Goal: Task Accomplishment & Management: Manage account settings

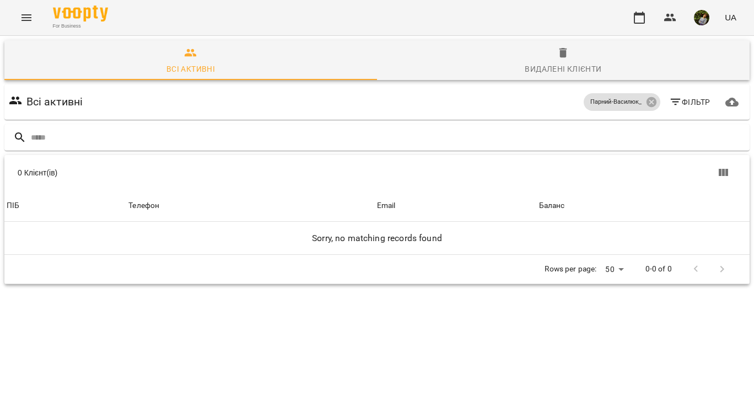
click at [21, 16] on icon "Menu" at bounding box center [26, 17] width 13 height 13
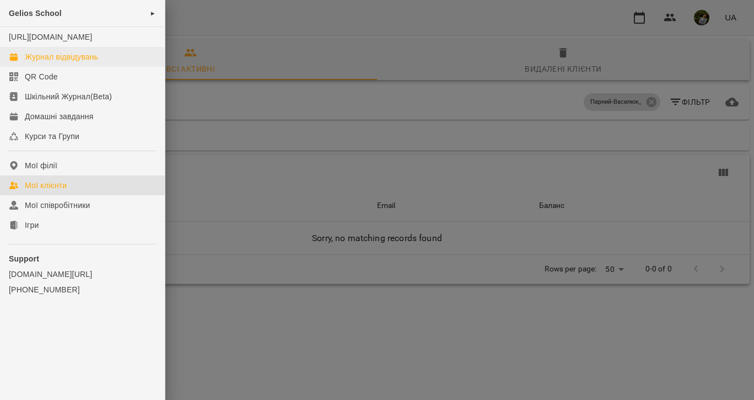
click at [40, 62] on div "Журнал відвідувань" at bounding box center [61, 56] width 73 height 11
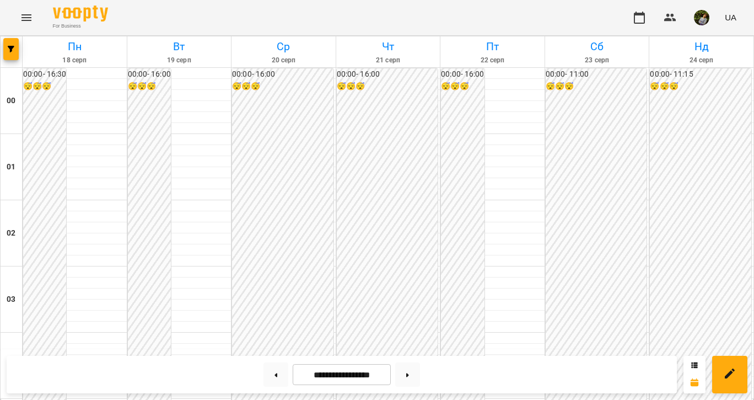
scroll to position [1180, 0]
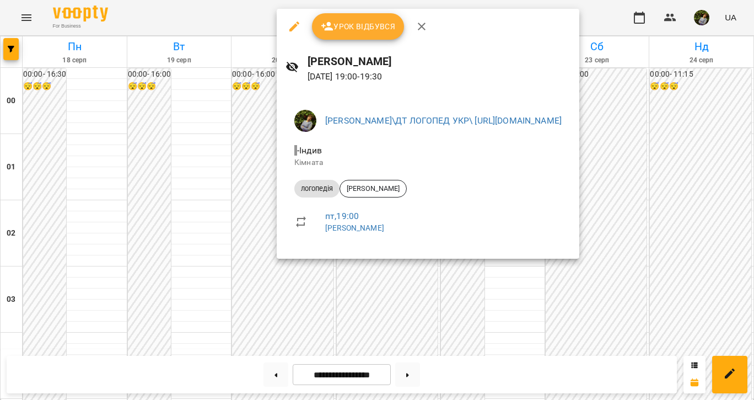
click at [413, 298] on div at bounding box center [377, 200] width 754 height 400
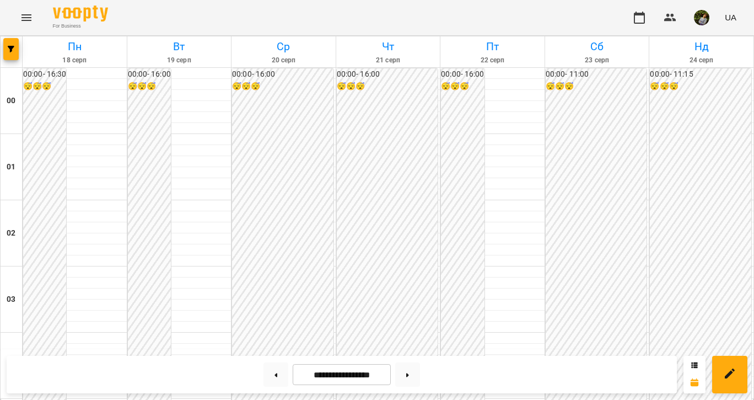
scroll to position [574, 0]
click at [275, 370] on button at bounding box center [276, 374] width 25 height 24
type input "**********"
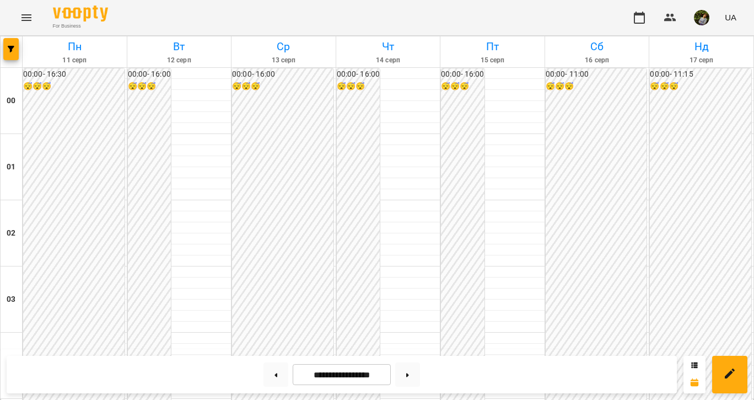
scroll to position [1305, 0]
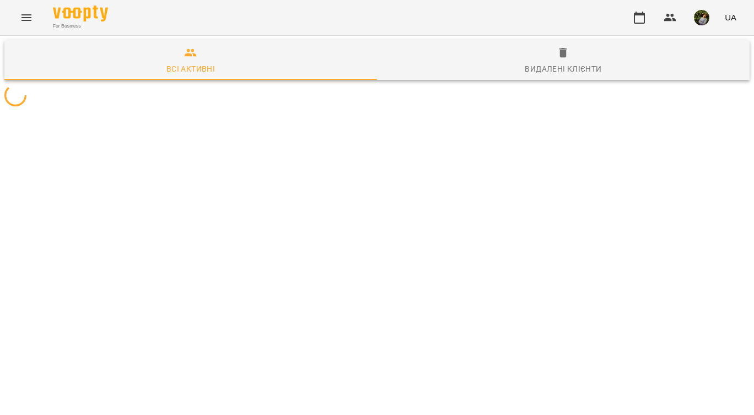
click at [28, 22] on icon "Menu" at bounding box center [26, 17] width 13 height 13
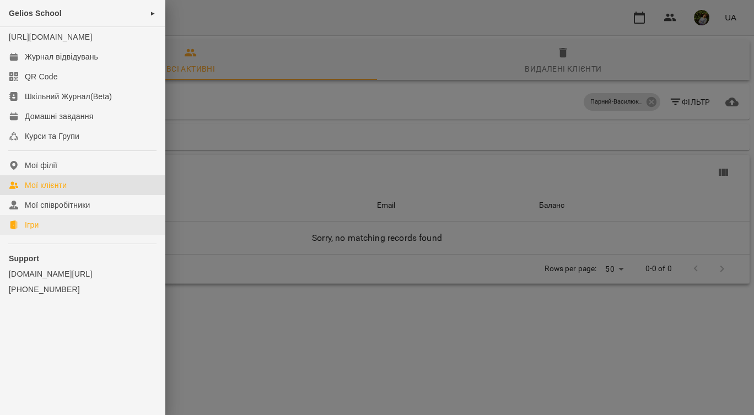
click at [34, 231] on div "Ігри" at bounding box center [32, 225] width 14 height 11
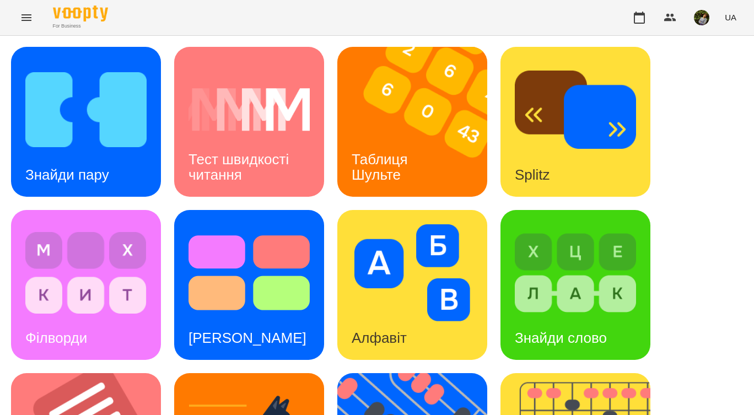
click at [413, 156] on div "Таблиця Шульте" at bounding box center [382, 167] width 89 height 59
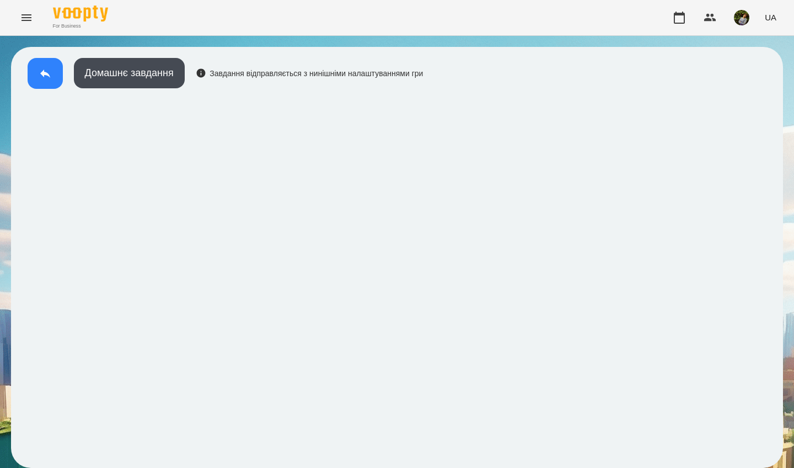
click at [45, 79] on icon at bounding box center [45, 73] width 13 height 13
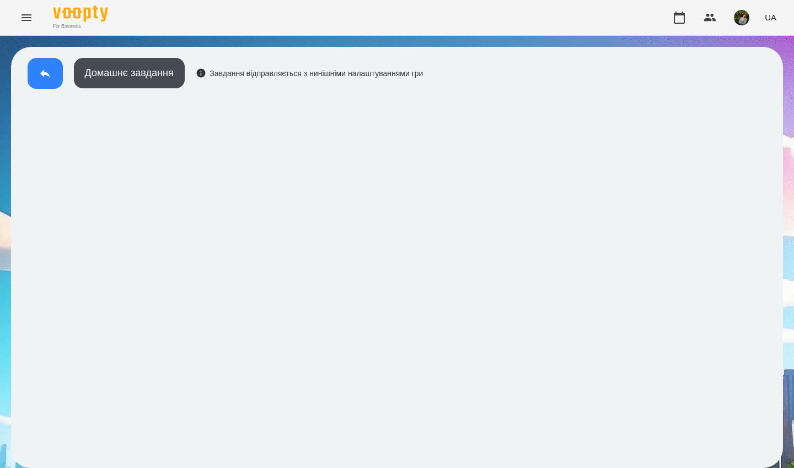
click at [41, 72] on icon at bounding box center [45, 73] width 13 height 13
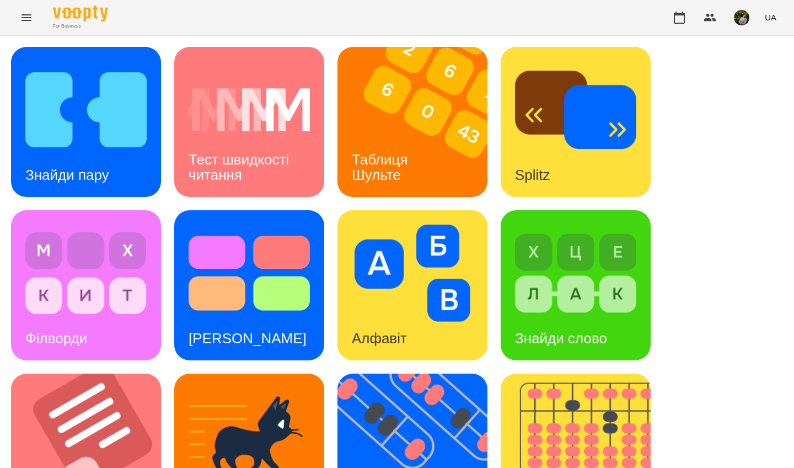
click at [80, 152] on img at bounding box center [85, 109] width 121 height 97
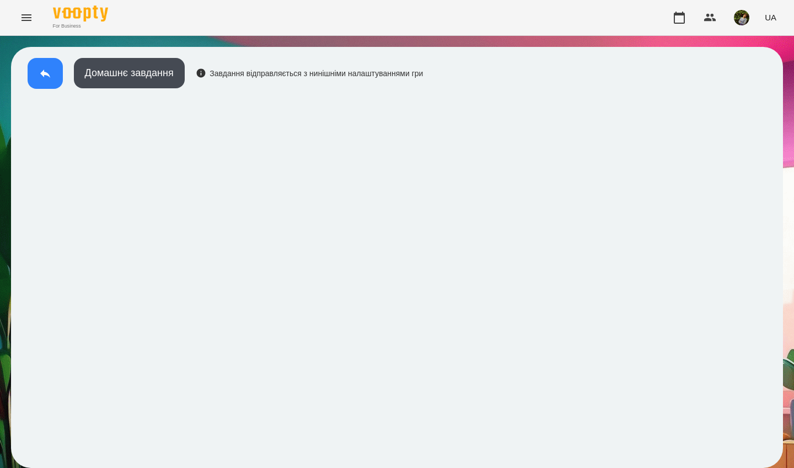
click at [38, 71] on button at bounding box center [45, 73] width 35 height 31
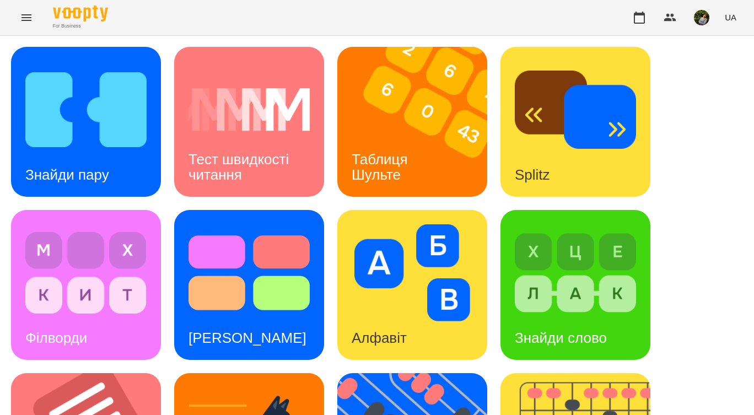
scroll to position [157, 0]
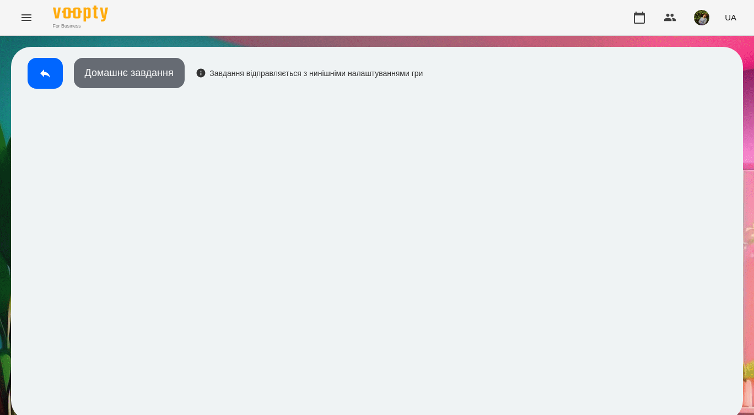
drag, startPoint x: 149, startPoint y: 255, endPoint x: 160, endPoint y: 79, distance: 176.3
click at [160, 79] on button "Домашнє завдання" at bounding box center [129, 73] width 111 height 30
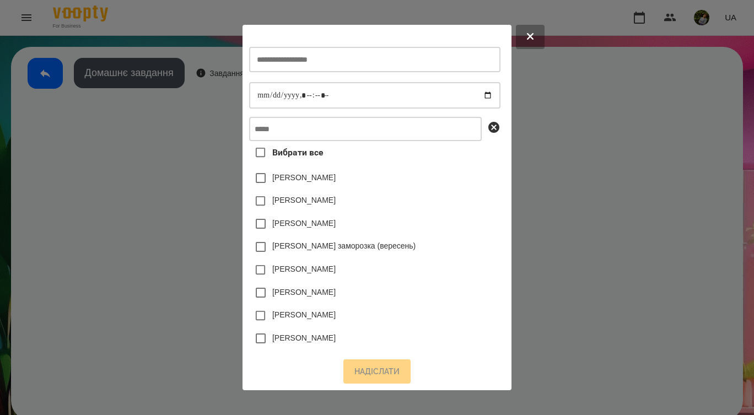
click at [163, 72] on div at bounding box center [377, 207] width 754 height 415
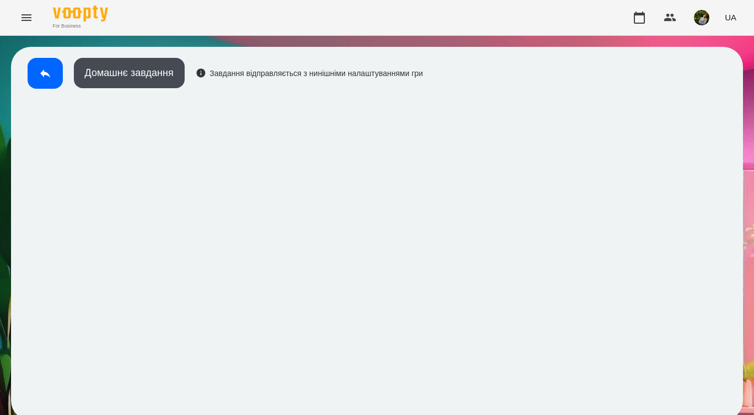
click at [287, 61] on div "Домашнє завдання Завдання відправляється з нинішніми налаштуваннями гри" at bounding box center [222, 76] width 401 height 36
click at [156, 72] on button "Домашнє завдання" at bounding box center [129, 73] width 111 height 30
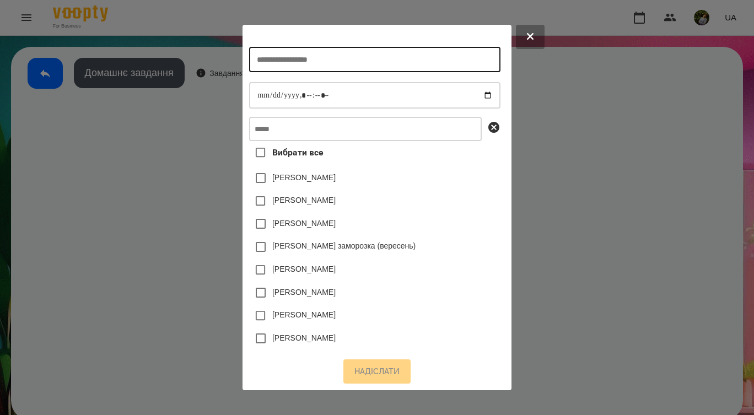
click at [281, 56] on input "text" at bounding box center [374, 59] width 251 height 25
type input "*****"
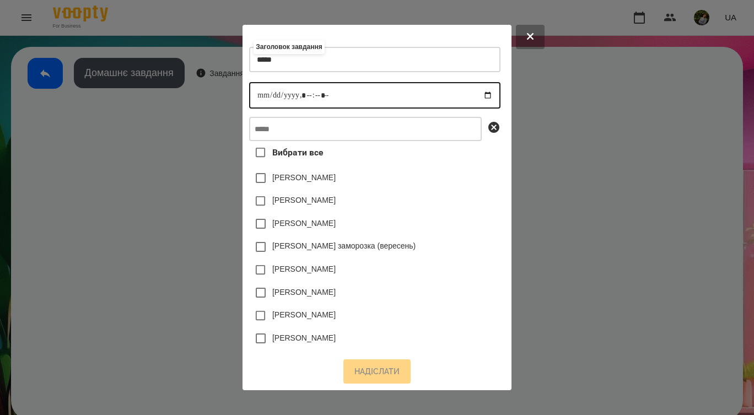
click at [258, 99] on input "datetime-local" at bounding box center [374, 95] width 251 height 26
type input "**********"
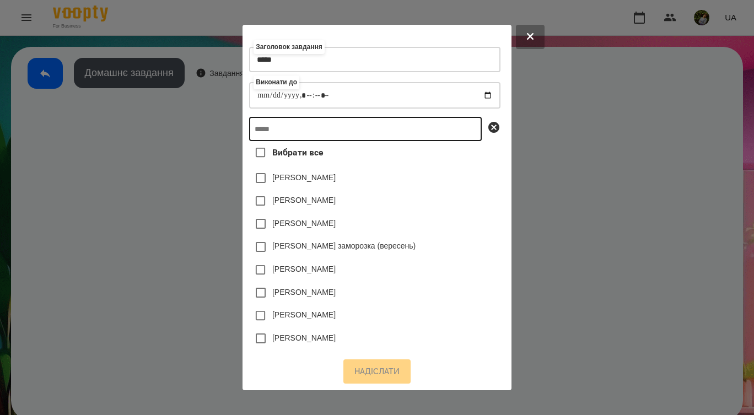
click at [358, 137] on input "text" at bounding box center [365, 129] width 233 height 24
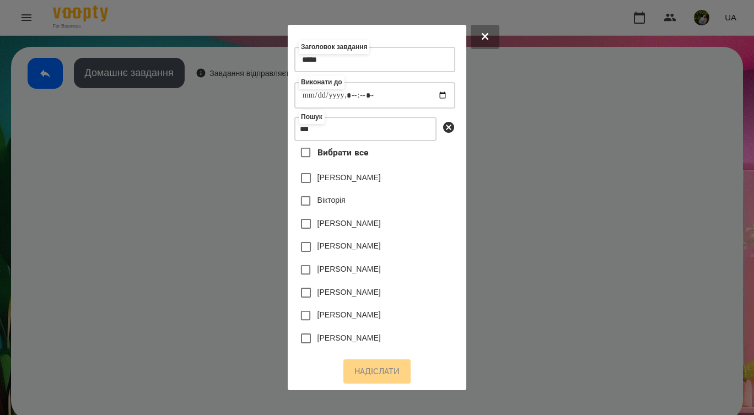
drag, startPoint x: 358, startPoint y: 137, endPoint x: 307, endPoint y: 349, distance: 218.0
click at [307, 349] on div "Вибрати все [PERSON_NAME] [PERSON_NAME] [PERSON_NAME] [PERSON_NAME] [PERSON_NAM…" at bounding box center [375, 245] width 161 height 208
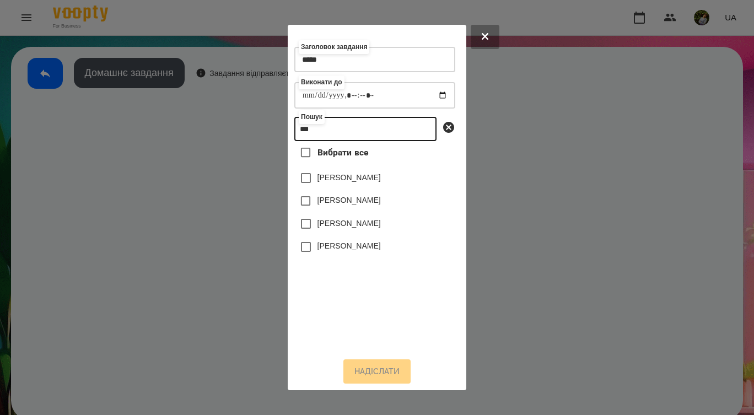
click at [331, 141] on input "***" at bounding box center [366, 129] width 142 height 24
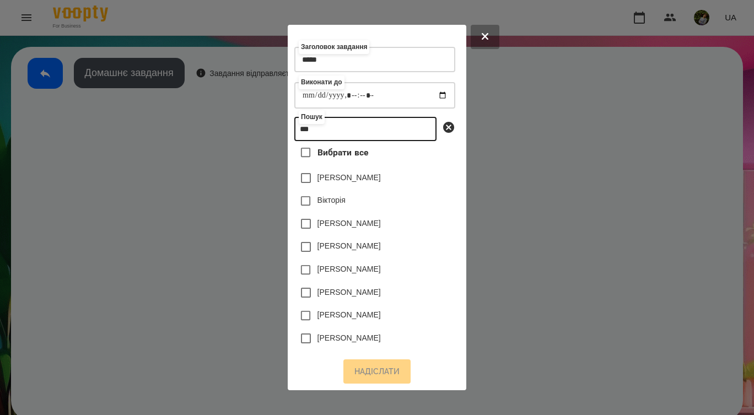
type input "***"
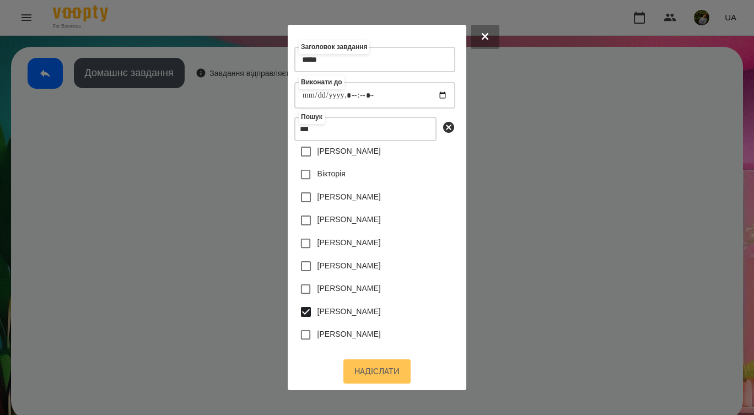
scroll to position [29, 0]
click at [389, 372] on button "Надіслати" at bounding box center [377, 372] width 67 height 24
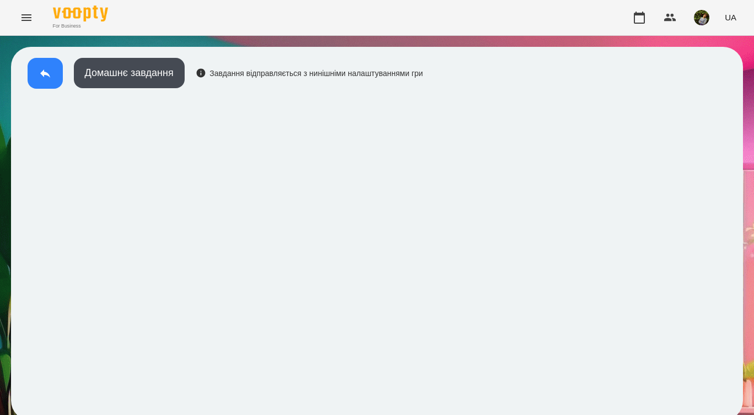
click at [47, 71] on icon at bounding box center [45, 73] width 13 height 13
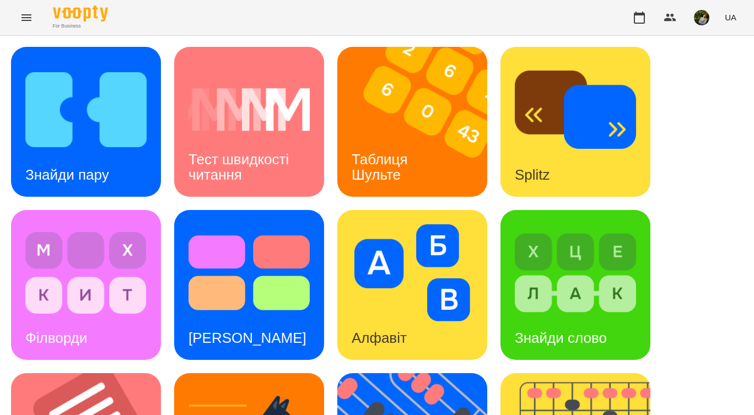
click at [28, 17] on icon "Menu" at bounding box center [26, 17] width 13 height 13
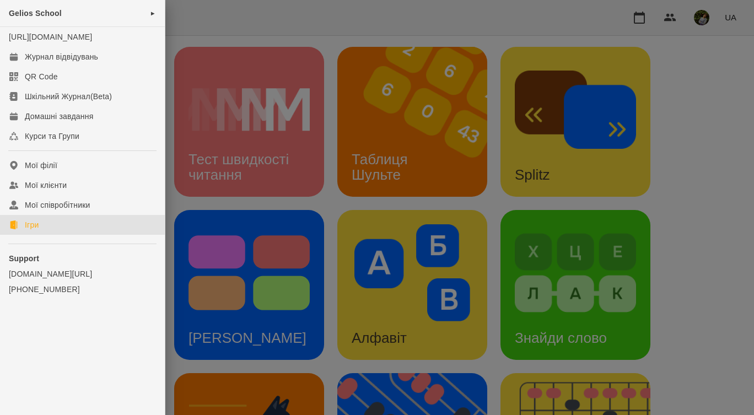
click at [232, 19] on div at bounding box center [377, 207] width 754 height 415
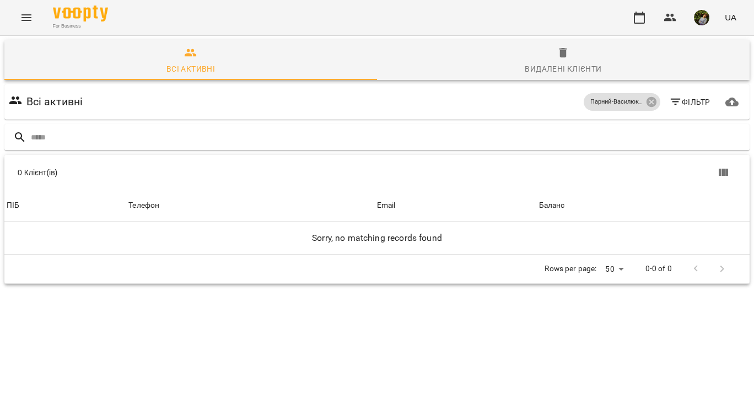
click at [25, 16] on icon "Menu" at bounding box center [26, 17] width 13 height 13
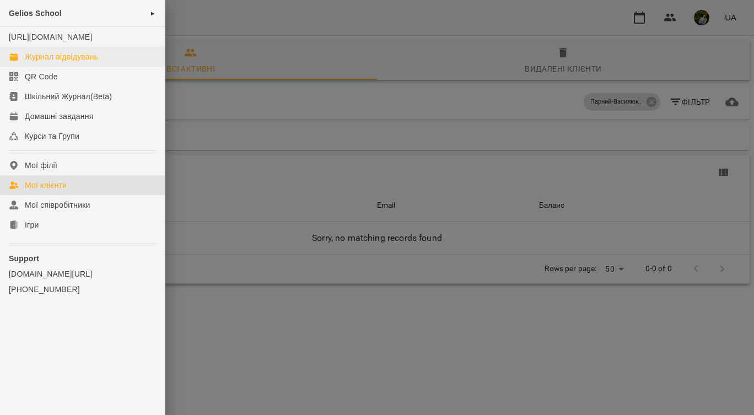
click at [65, 62] on div "Журнал відвідувань" at bounding box center [61, 56] width 73 height 11
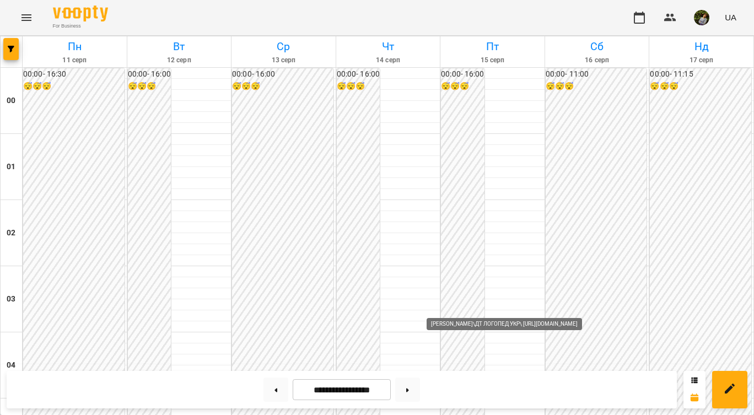
scroll to position [1052, 0]
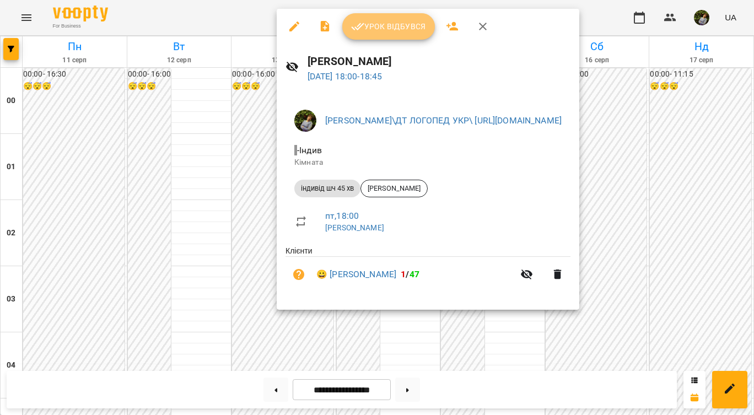
click at [397, 14] on button "Урок відбувся" at bounding box center [389, 26] width 93 height 26
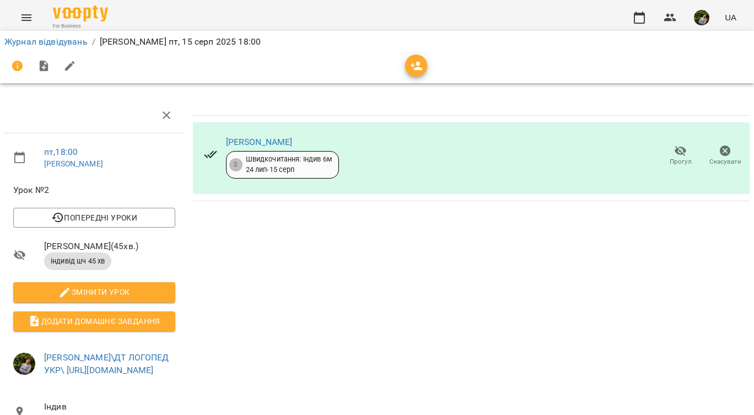
click at [25, 14] on icon "Menu" at bounding box center [26, 17] width 13 height 13
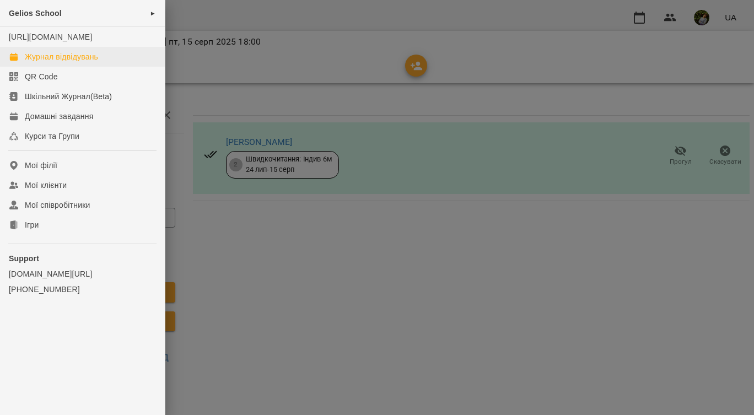
click at [55, 62] on div "Журнал відвідувань" at bounding box center [61, 56] width 73 height 11
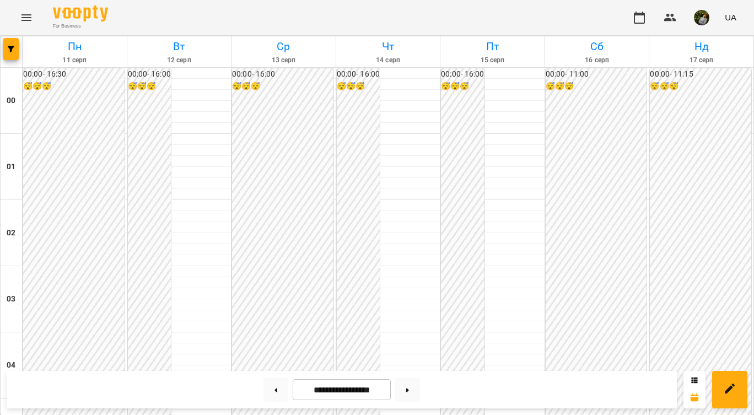
scroll to position [1157, 0]
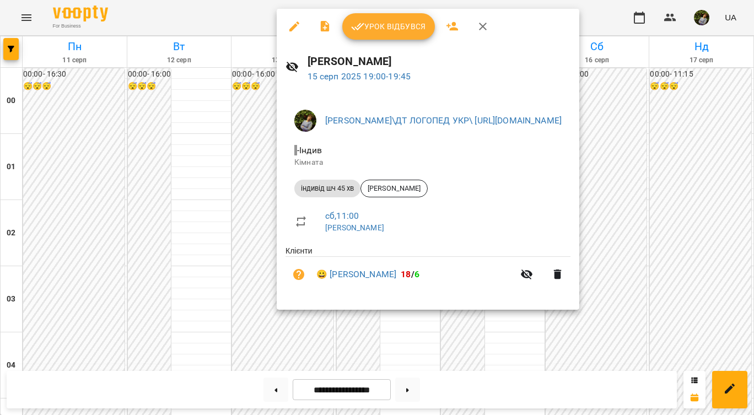
click at [416, 331] on div at bounding box center [377, 207] width 754 height 415
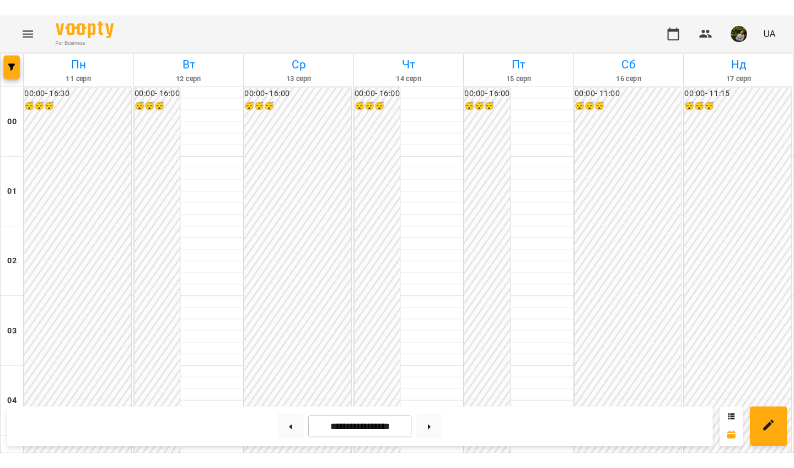
scroll to position [912, 0]
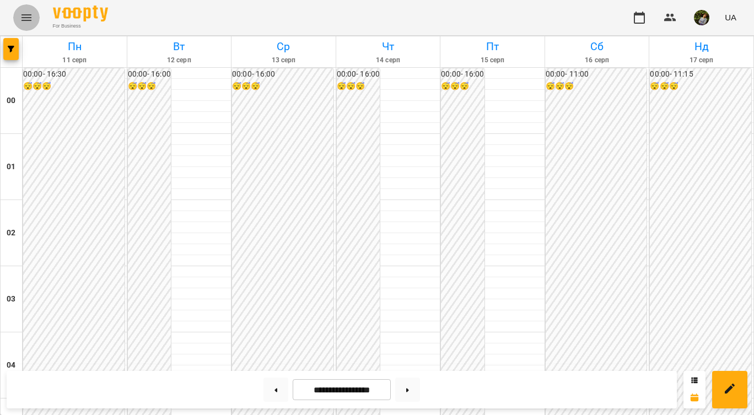
click at [29, 18] on icon "Menu" at bounding box center [26, 17] width 13 height 13
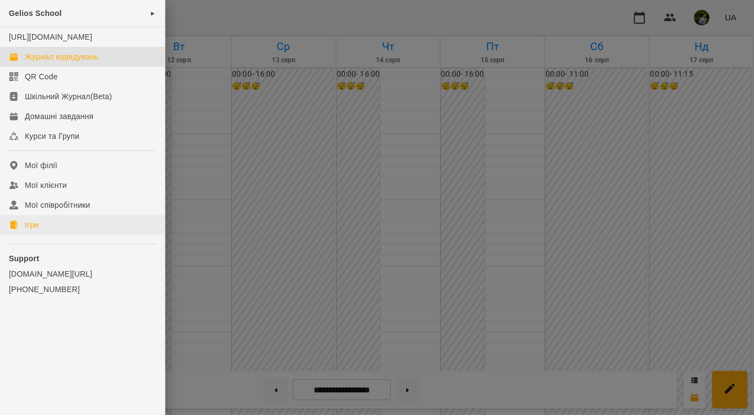
click at [43, 235] on link "Ігри" at bounding box center [82, 225] width 165 height 20
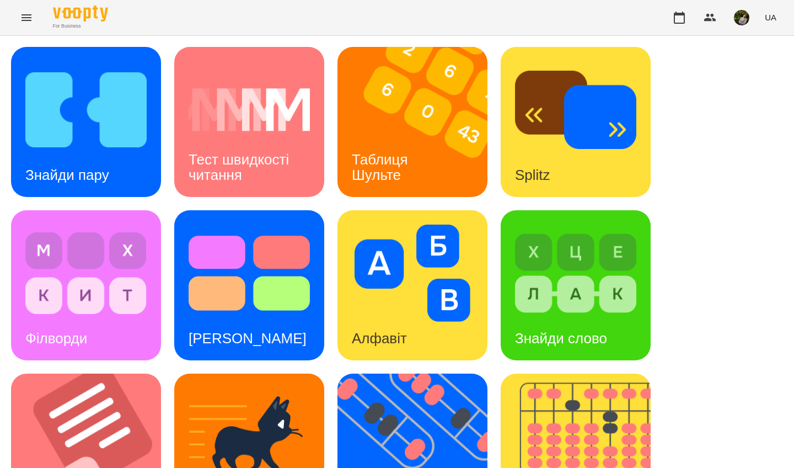
click at [386, 133] on img at bounding box center [420, 122] width 164 height 150
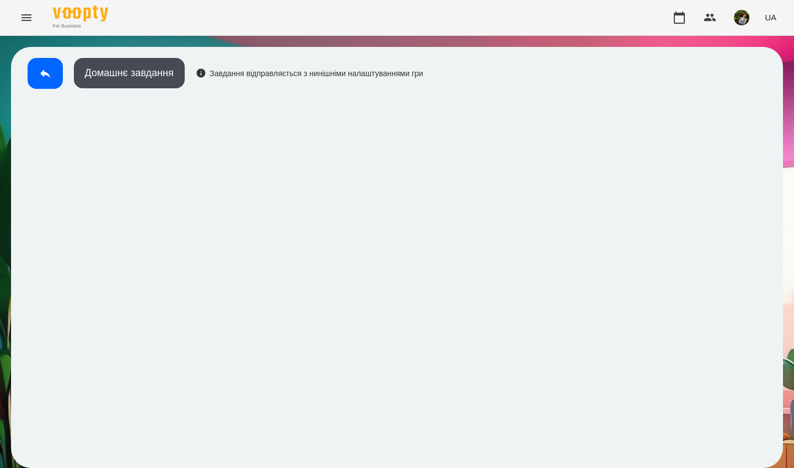
click at [40, 78] on icon at bounding box center [45, 73] width 13 height 13
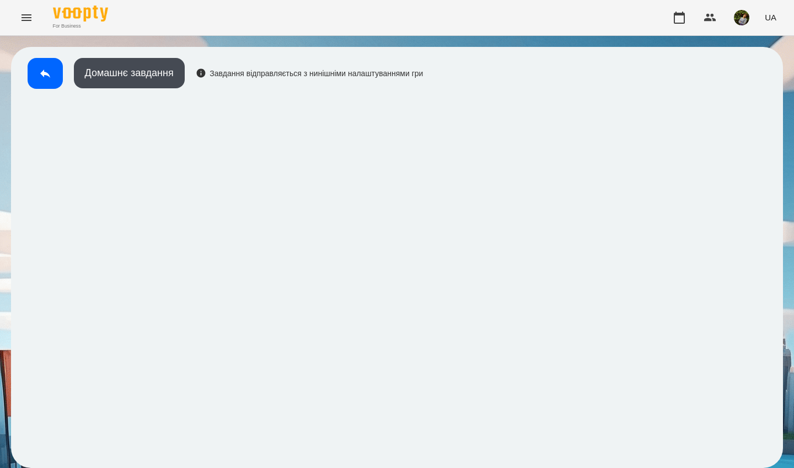
click at [36, 74] on button at bounding box center [45, 73] width 35 height 31
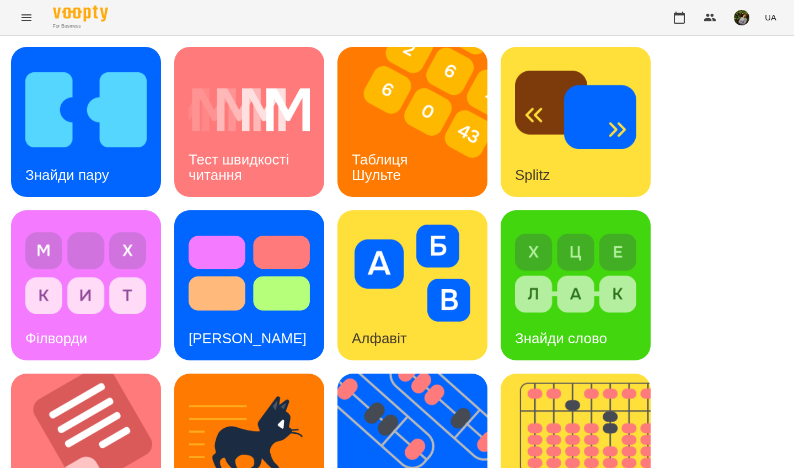
click at [224, 138] on div "Тест швидкості читання" at bounding box center [249, 167] width 150 height 59
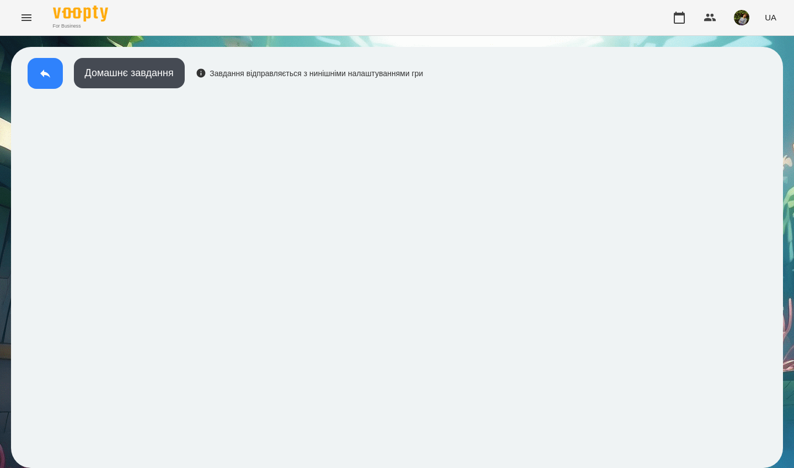
click at [40, 74] on icon at bounding box center [45, 73] width 13 height 13
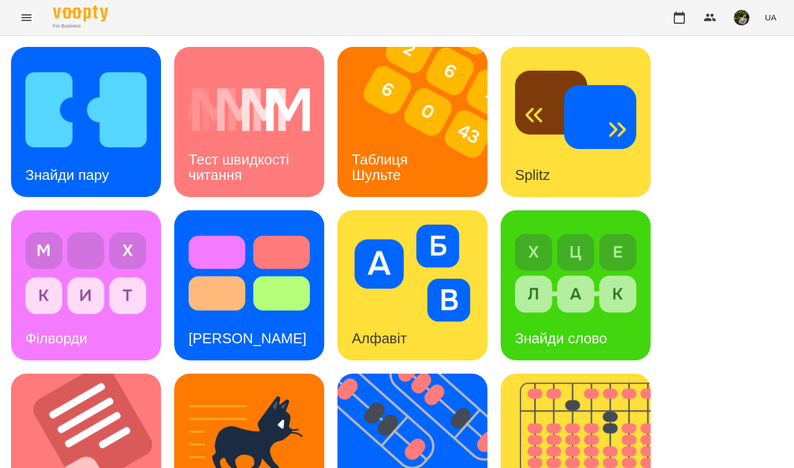
scroll to position [393, 0]
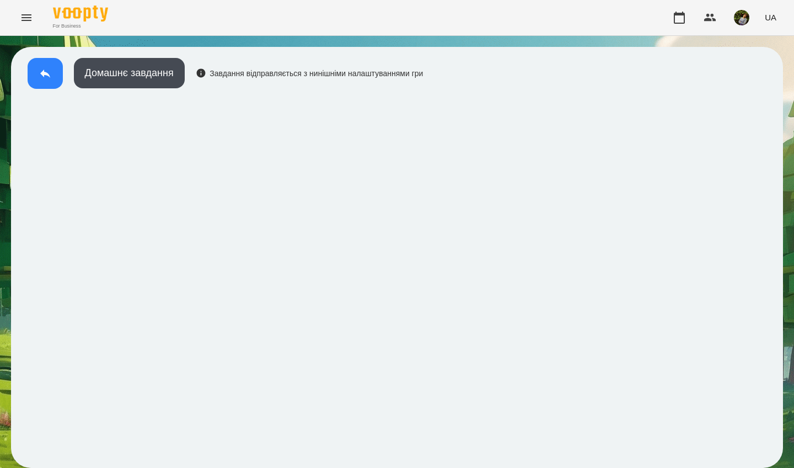
click at [42, 78] on icon at bounding box center [45, 73] width 13 height 13
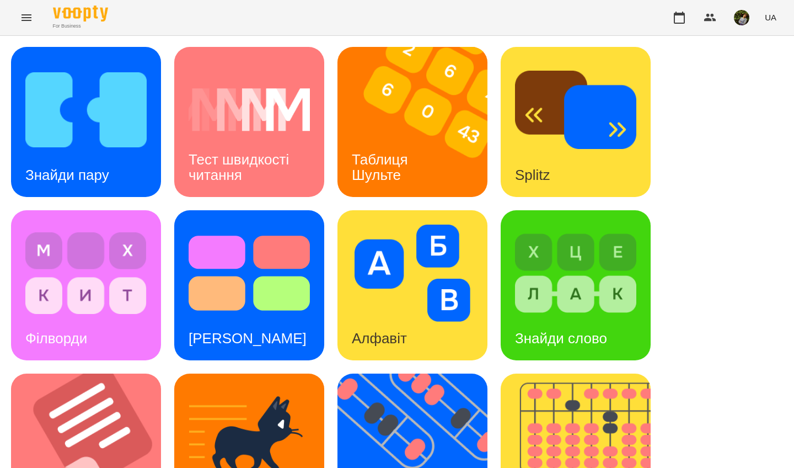
scroll to position [394, 0]
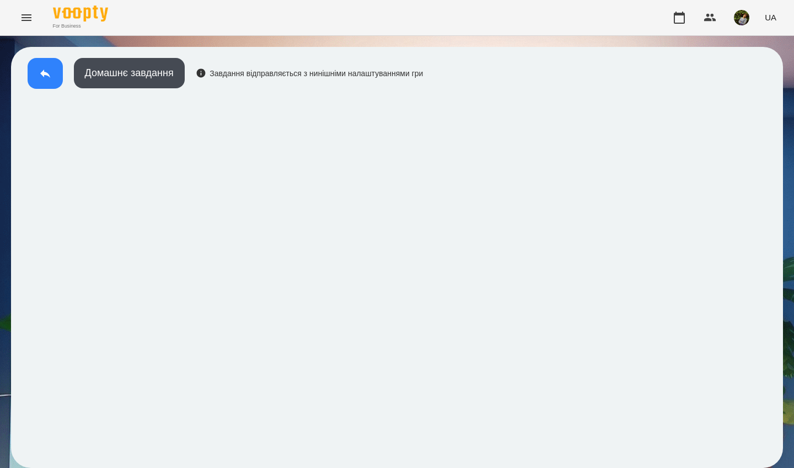
click at [46, 73] on icon at bounding box center [45, 73] width 10 height 8
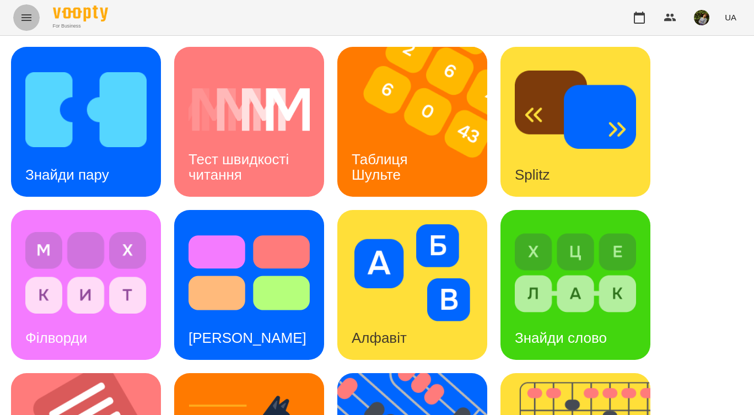
click at [17, 12] on button "Menu" at bounding box center [26, 17] width 26 height 26
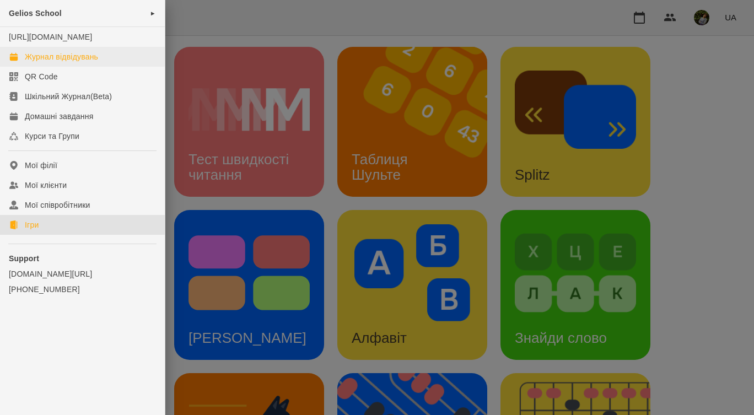
click at [79, 62] on div "Журнал відвідувань" at bounding box center [61, 56] width 73 height 11
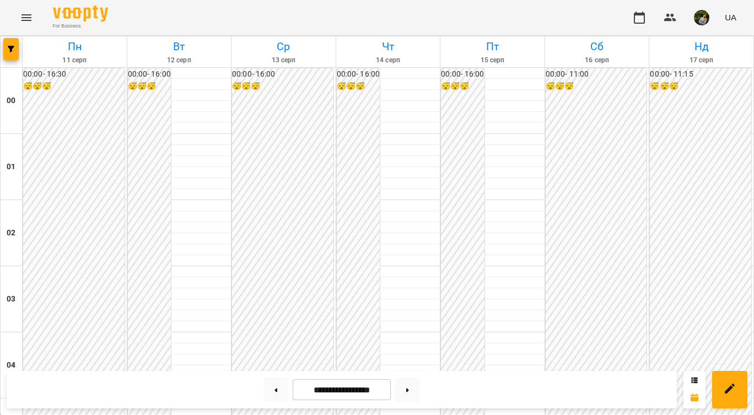
scroll to position [1165, 0]
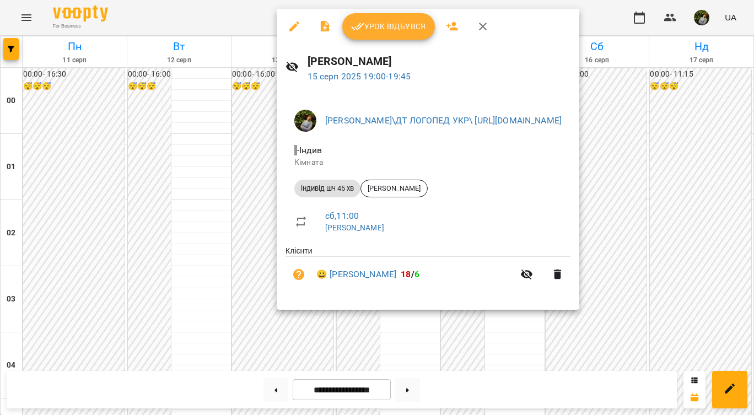
click at [410, 31] on span "Урок відбувся" at bounding box center [388, 26] width 75 height 13
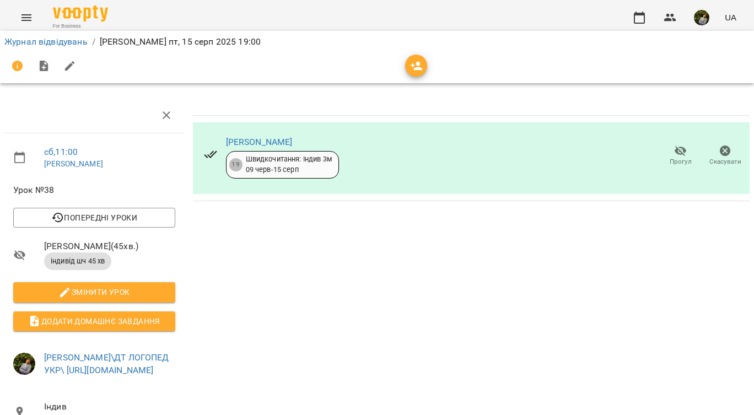
click at [30, 23] on icon "Menu" at bounding box center [26, 17] width 13 height 13
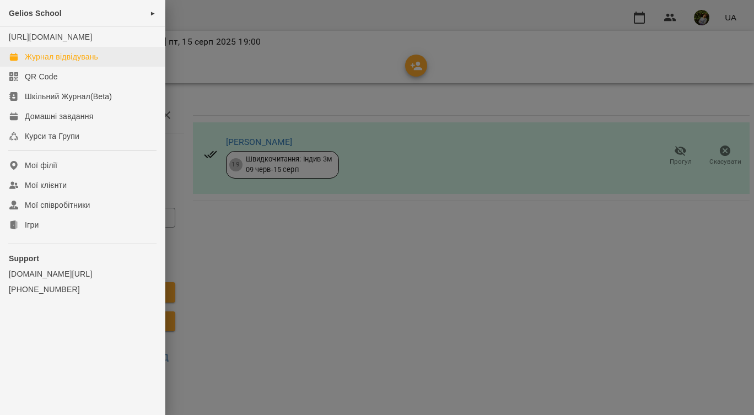
click at [37, 62] on div "Журнал відвідувань" at bounding box center [61, 56] width 73 height 11
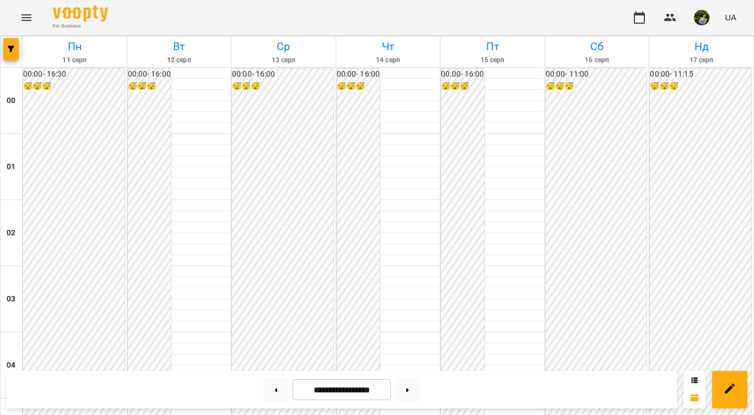
scroll to position [1229, 0]
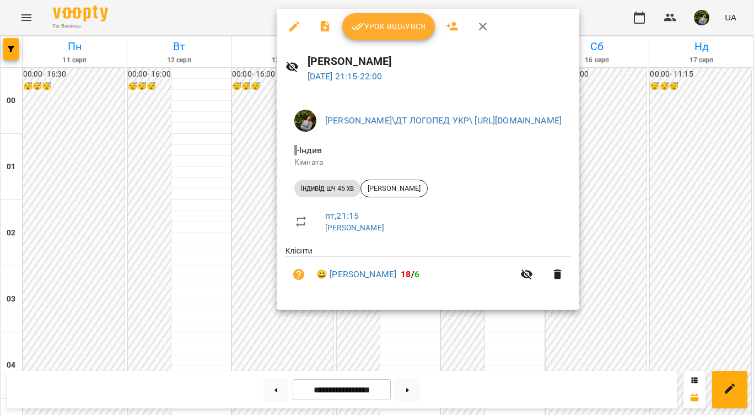
click at [414, 356] on div at bounding box center [377, 207] width 754 height 415
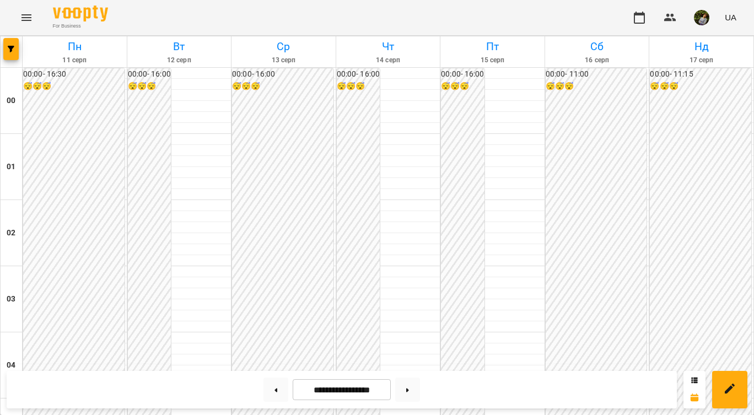
scroll to position [1290, 0]
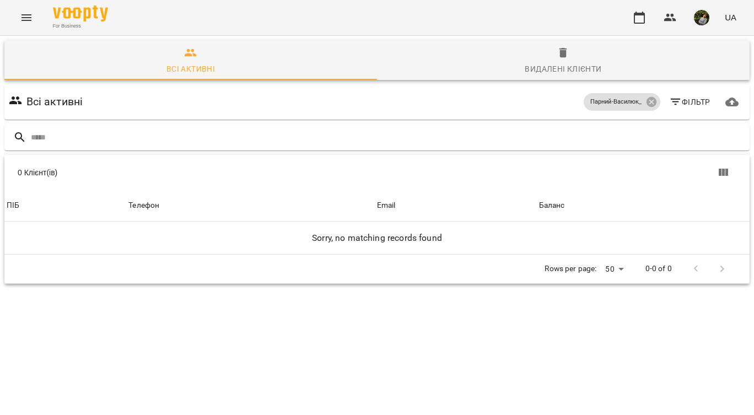
click at [29, 18] on icon "Menu" at bounding box center [27, 17] width 10 height 7
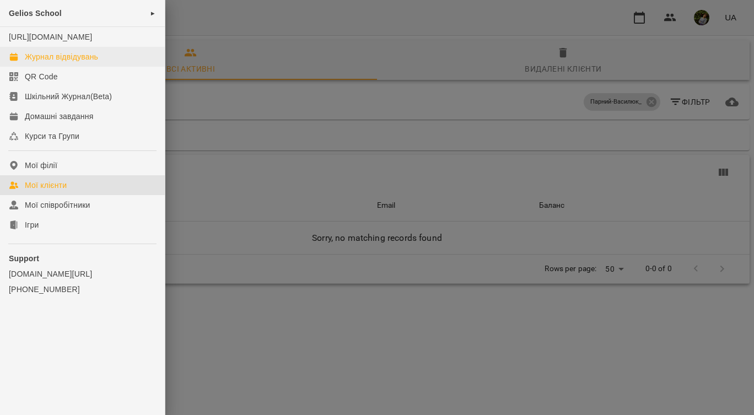
click at [43, 62] on link "Журнал відвідувань" at bounding box center [82, 57] width 165 height 20
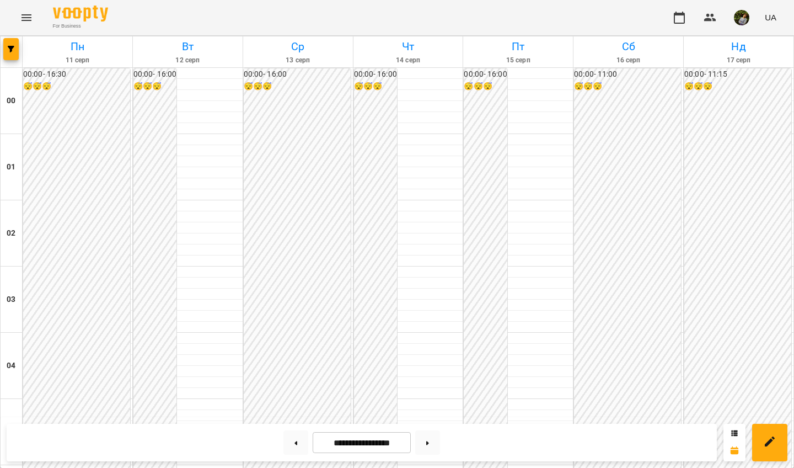
scroll to position [1174, 0]
